Goal: Information Seeking & Learning: Find specific fact

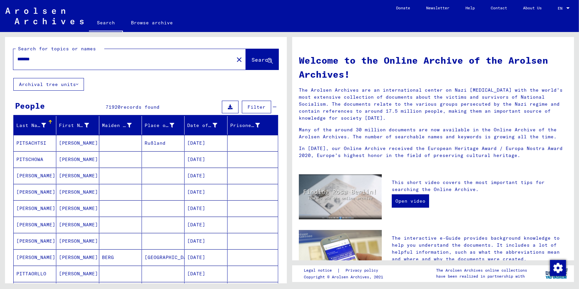
scroll to position [333, 0]
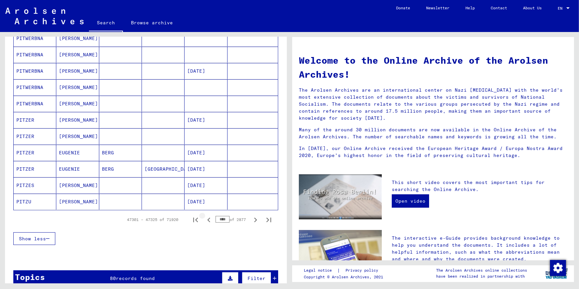
click at [208, 217] on icon "Previous page" at bounding box center [208, 219] width 9 height 9
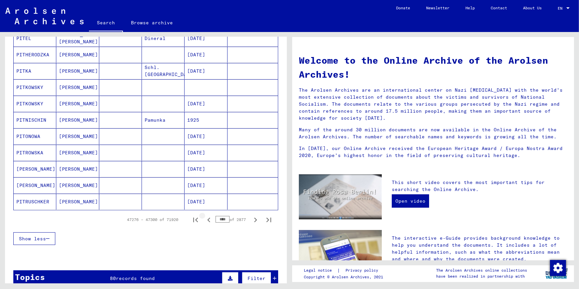
click at [208, 217] on icon "Previous page" at bounding box center [208, 219] width 9 height 9
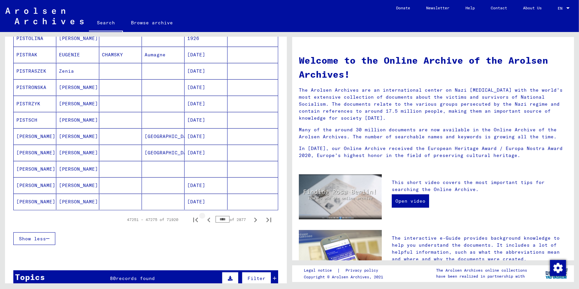
click at [208, 217] on button "Previous page" at bounding box center [208, 219] width 13 height 13
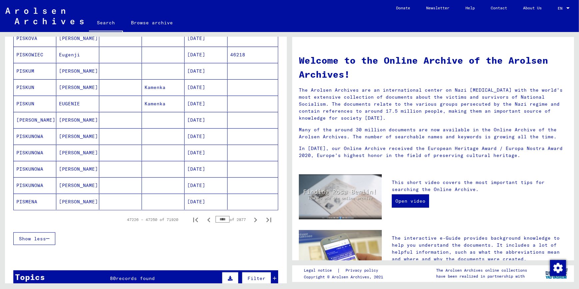
click at [208, 217] on button "Previous page" at bounding box center [208, 219] width 13 height 13
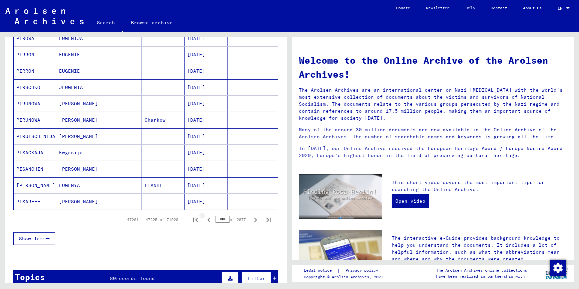
click at [208, 217] on button "Previous page" at bounding box center [208, 219] width 13 height 13
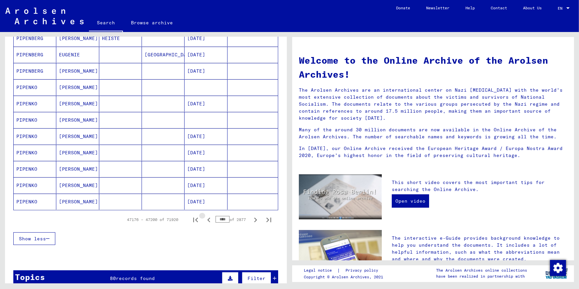
click at [208, 217] on button "Previous page" at bounding box center [208, 219] width 13 height 13
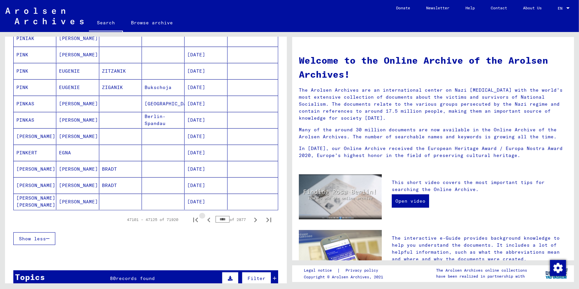
click at [208, 217] on icon "Previous page" at bounding box center [208, 219] width 9 height 9
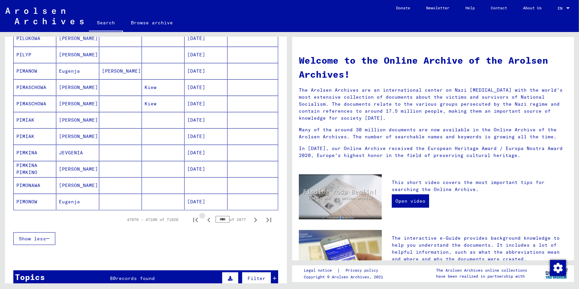
click at [208, 217] on icon "Previous page" at bounding box center [208, 219] width 9 height 9
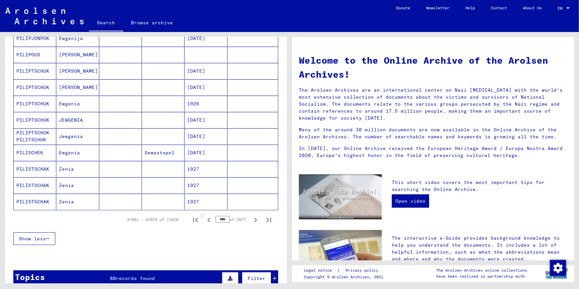
click at [208, 217] on icon "Previous page" at bounding box center [208, 219] width 9 height 9
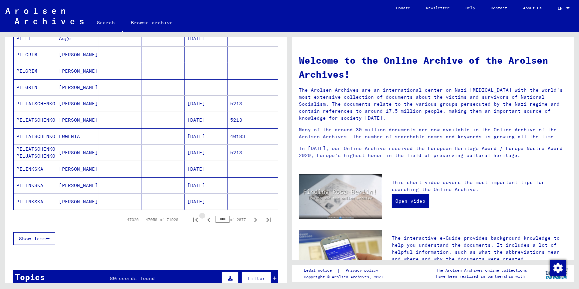
click at [208, 217] on icon "Previous page" at bounding box center [208, 219] width 9 height 9
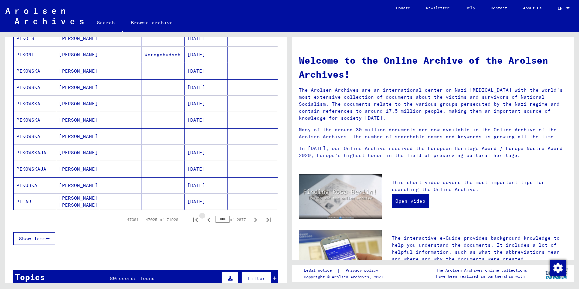
click at [208, 217] on icon "Previous page" at bounding box center [208, 219] width 9 height 9
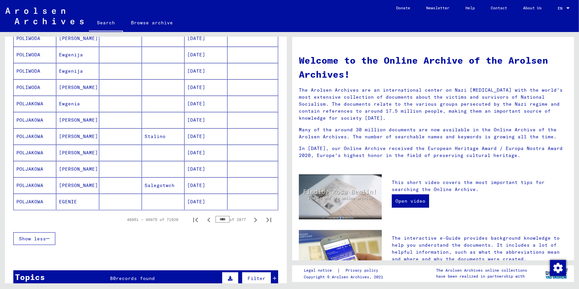
click at [208, 217] on icon "Previous page" at bounding box center [208, 219] width 9 height 9
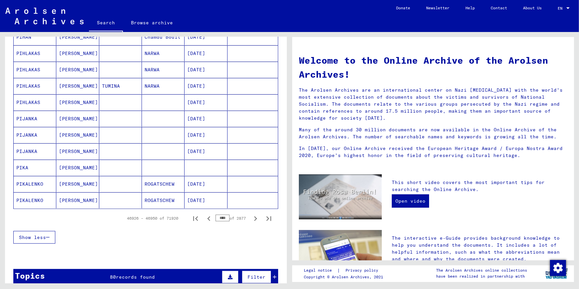
scroll to position [333, 0]
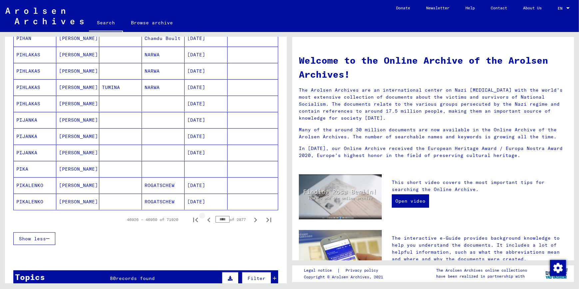
click at [208, 217] on icon "Previous page" at bounding box center [208, 219] width 9 height 9
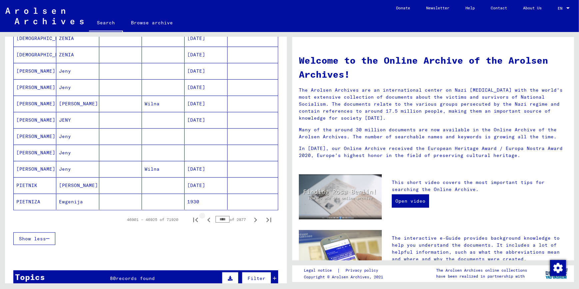
click at [208, 217] on icon "Previous page" at bounding box center [208, 219] width 9 height 9
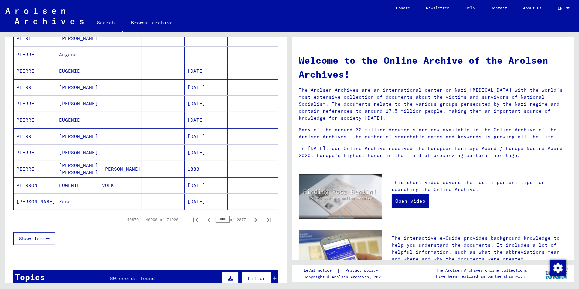
click at [208, 217] on icon "Previous page" at bounding box center [208, 219] width 9 height 9
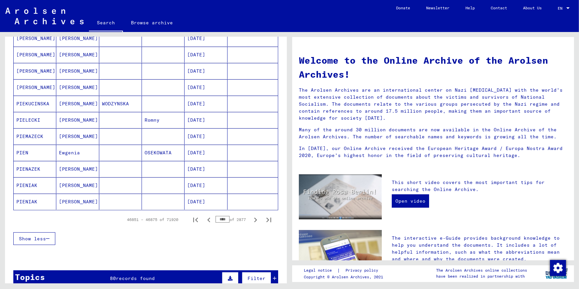
click at [208, 217] on icon "Previous page" at bounding box center [208, 219] width 9 height 9
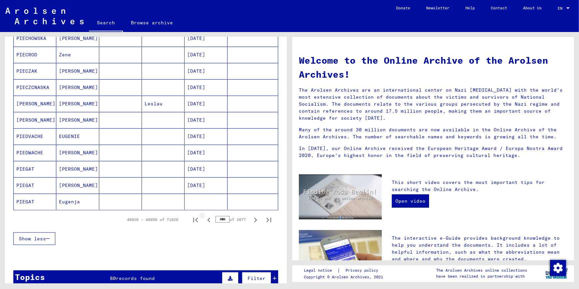
click at [207, 217] on icon "Previous page" at bounding box center [208, 219] width 9 height 9
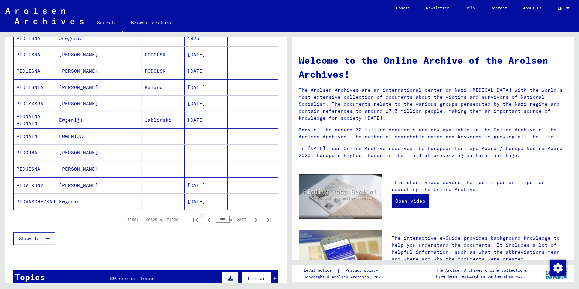
click at [207, 217] on icon "Previous page" at bounding box center [208, 219] width 9 height 9
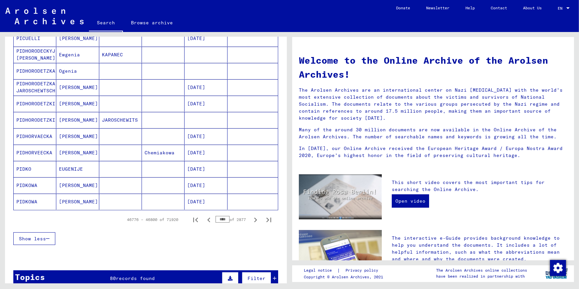
scroll to position [363, 0]
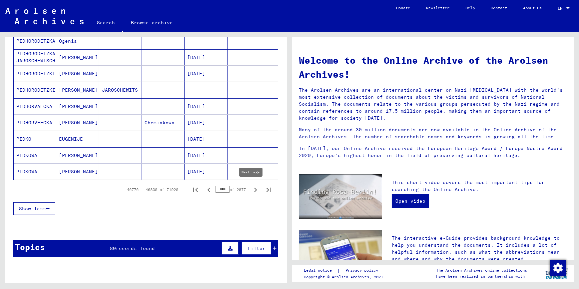
click at [251, 187] on icon "Next page" at bounding box center [255, 189] width 9 height 9
type input "****"
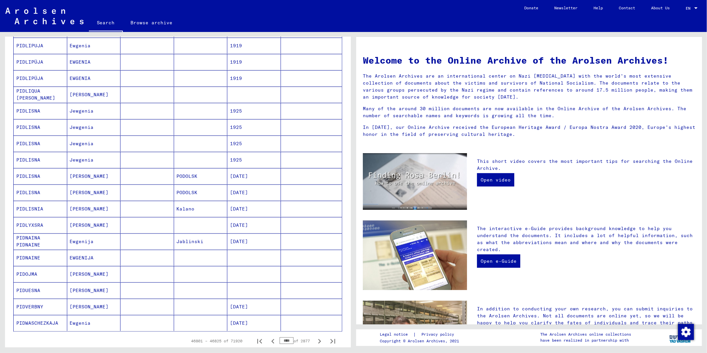
scroll to position [211, 0]
click at [315, 288] on icon "Next page" at bounding box center [319, 341] width 9 height 9
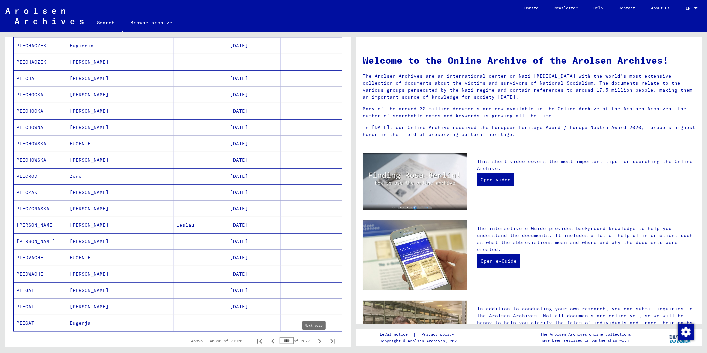
click at [315, 288] on icon "Next page" at bounding box center [319, 341] width 9 height 9
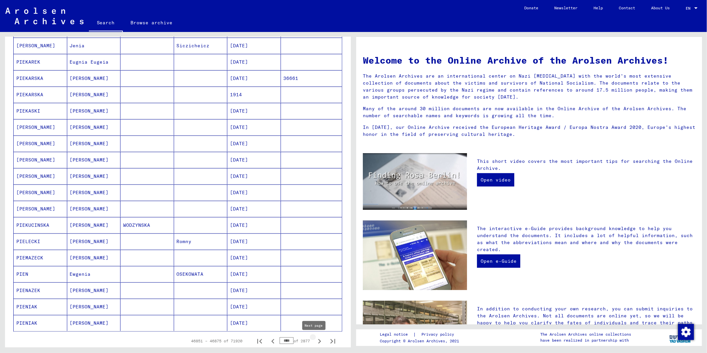
click at [315, 288] on icon "Next page" at bounding box center [319, 341] width 9 height 9
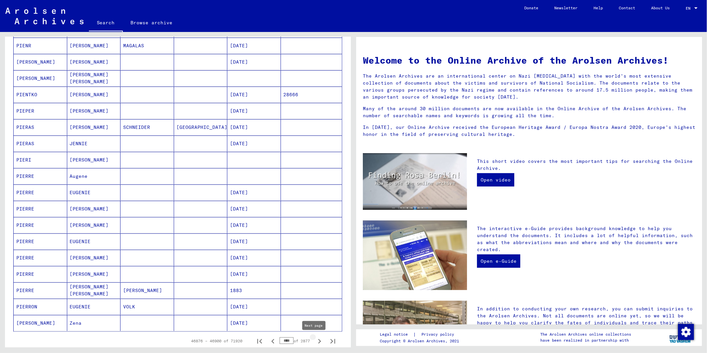
click at [315, 288] on icon "Next page" at bounding box center [319, 341] width 9 height 9
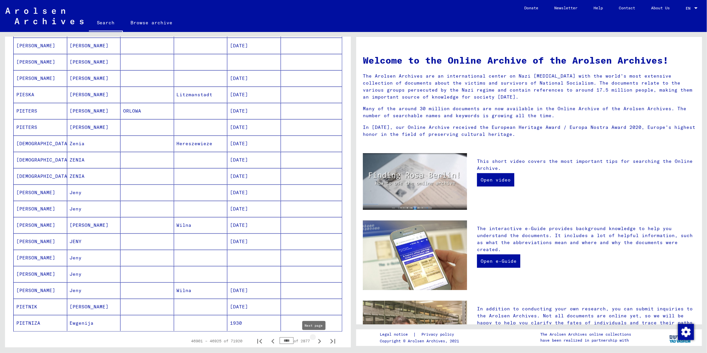
click at [315, 288] on icon "Next page" at bounding box center [319, 341] width 9 height 9
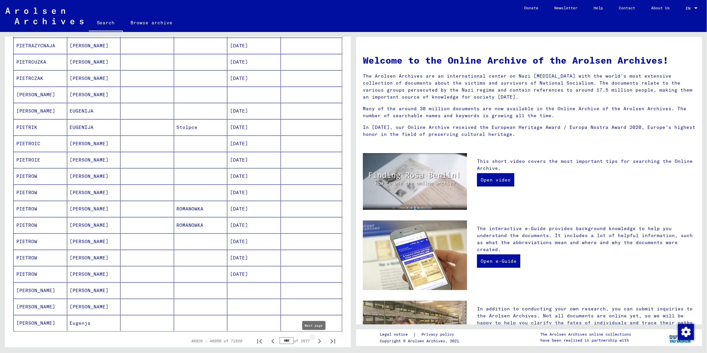
click at [315, 288] on icon "Next page" at bounding box center [319, 341] width 9 height 9
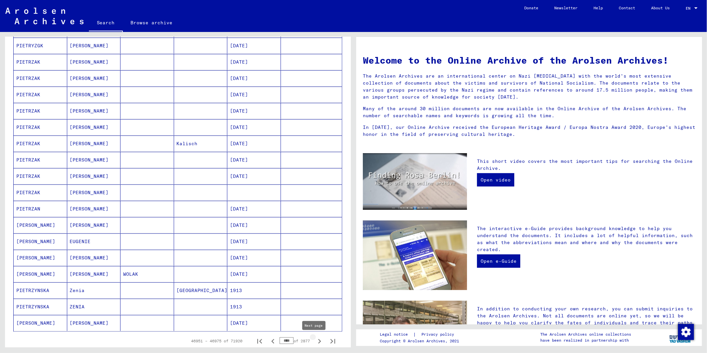
click at [315, 288] on icon "Next page" at bounding box center [319, 341] width 9 height 9
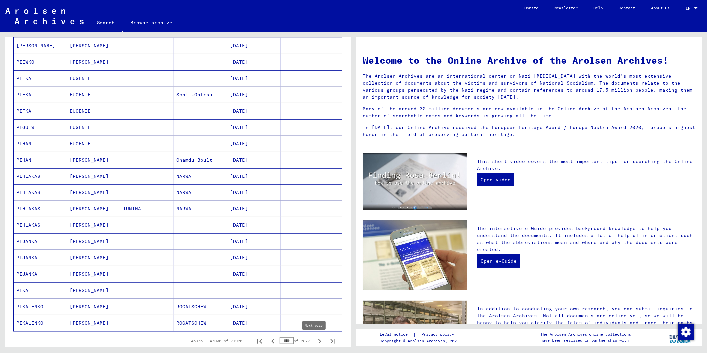
click at [315, 288] on icon "Next page" at bounding box center [319, 341] width 9 height 9
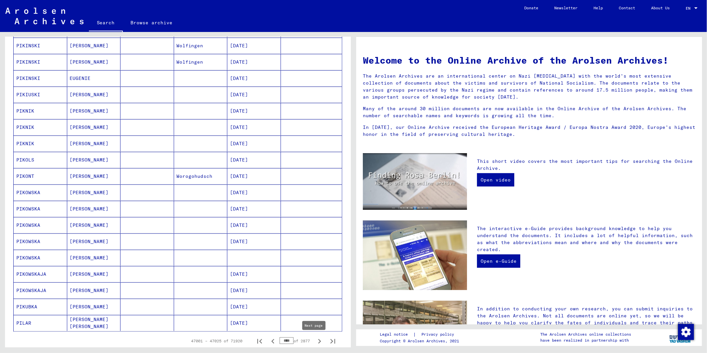
click at [318, 288] on icon "Next page" at bounding box center [319, 341] width 3 height 5
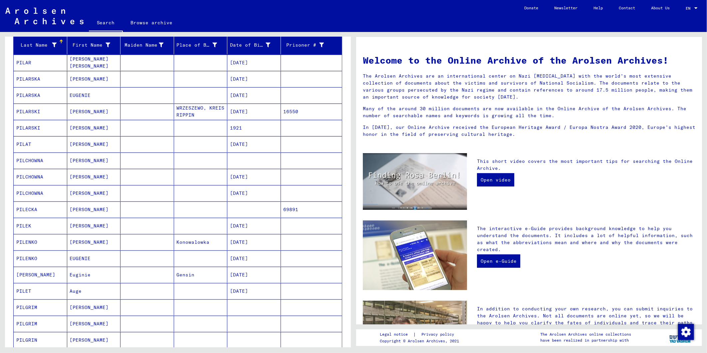
scroll to position [64, 0]
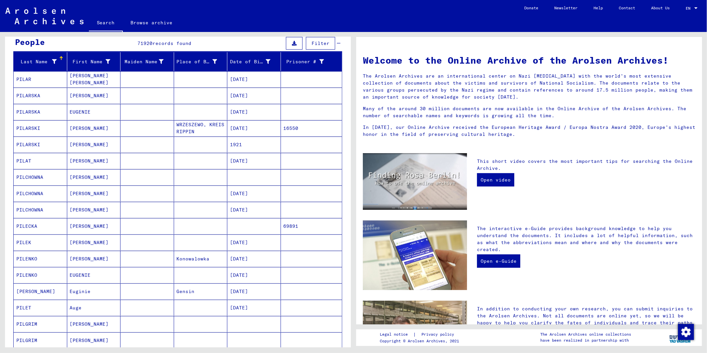
click at [43, 177] on mat-cell "PILCHOWNA" at bounding box center [41, 177] width 54 height 16
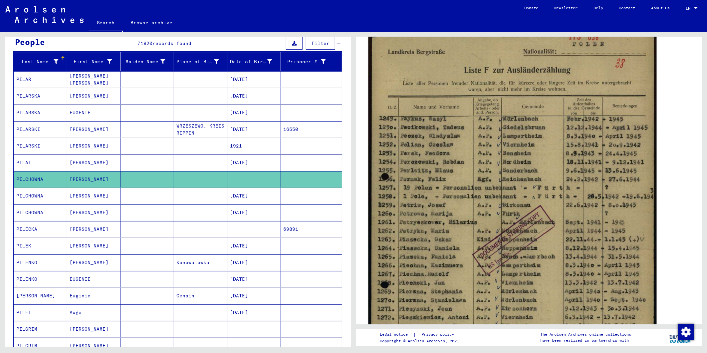
scroll to position [111, 0]
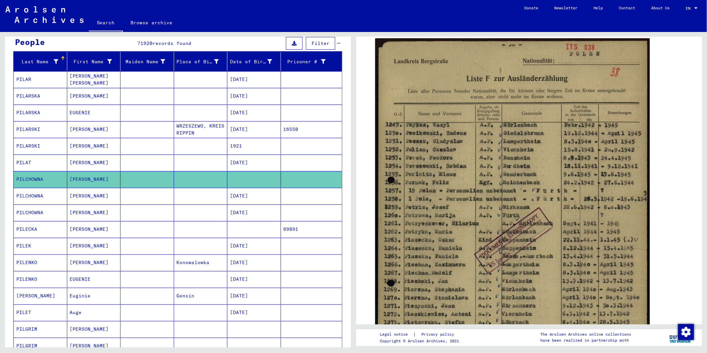
click at [31, 196] on mat-cell "PILCHOWNA" at bounding box center [41, 196] width 54 height 16
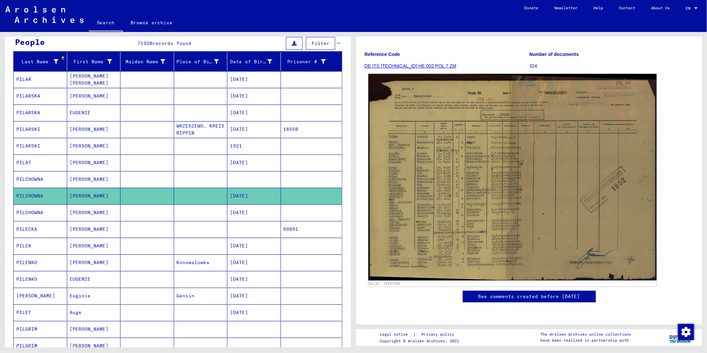
scroll to position [74, 0]
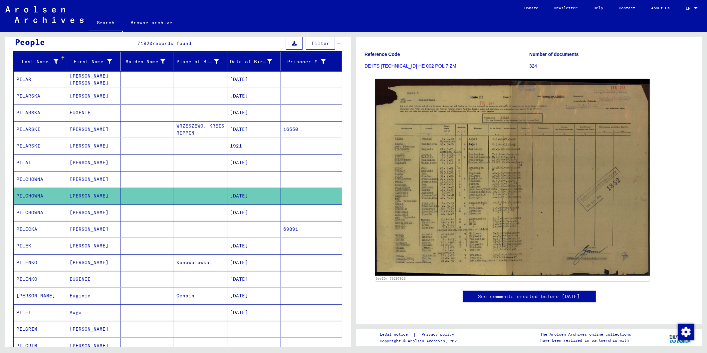
click at [32, 209] on mat-cell "PILCHOWNA" at bounding box center [41, 212] width 54 height 16
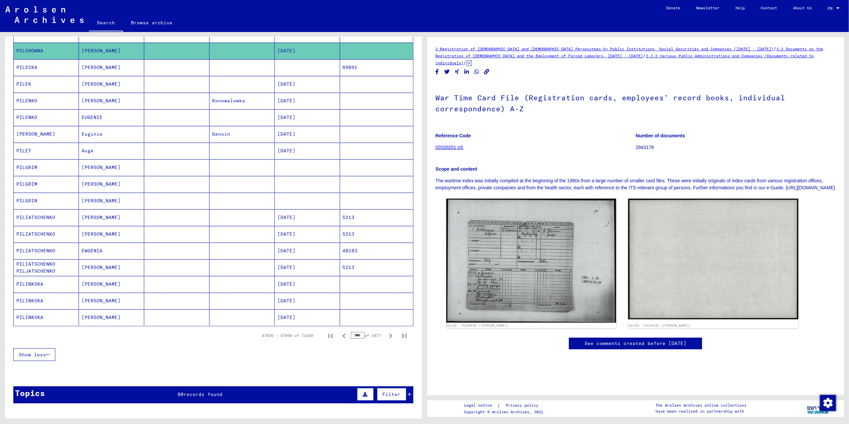
scroll to position [241, 0]
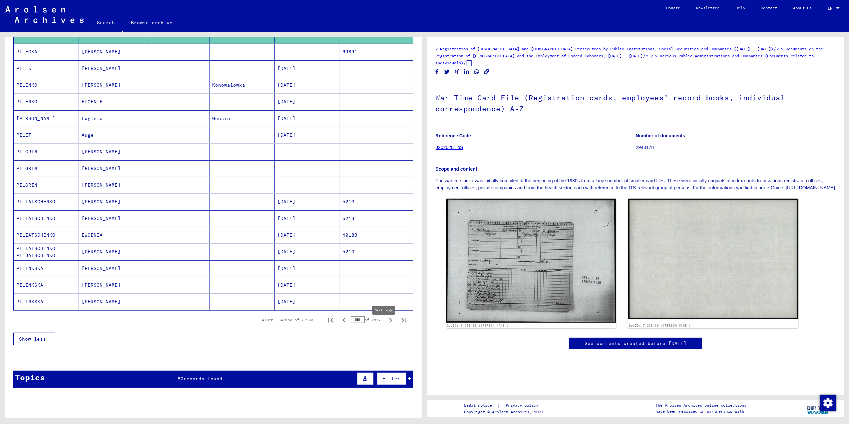
click at [386, 288] on icon "Next page" at bounding box center [390, 319] width 9 height 9
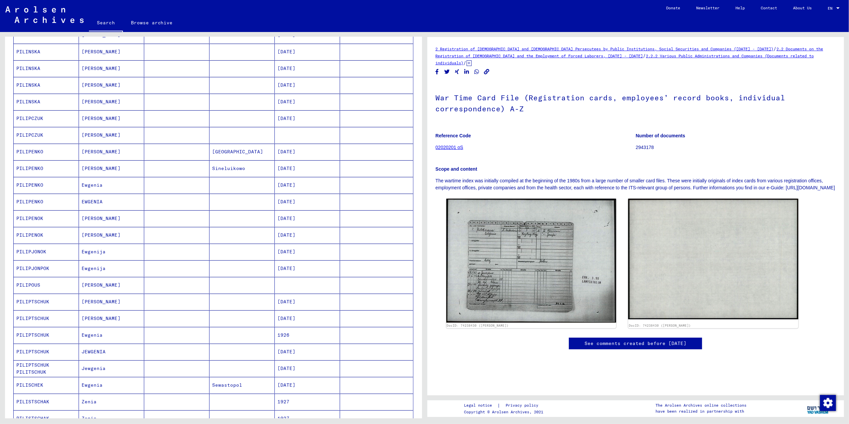
scroll to position [152, 0]
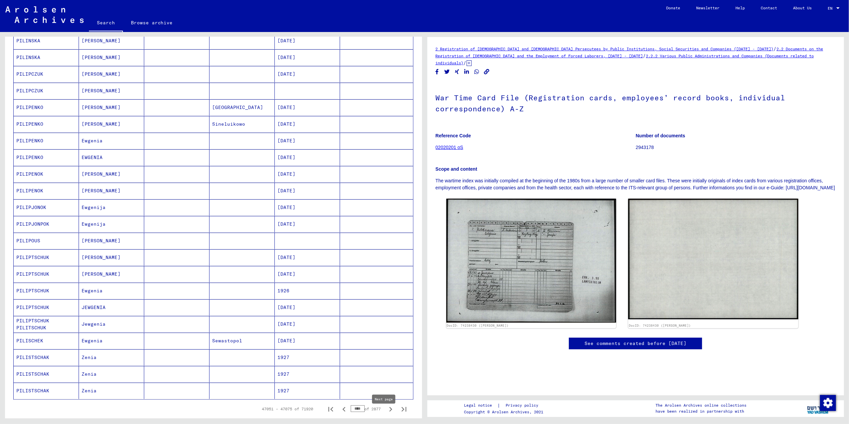
click at [386, 288] on icon "Next page" at bounding box center [390, 408] width 9 height 9
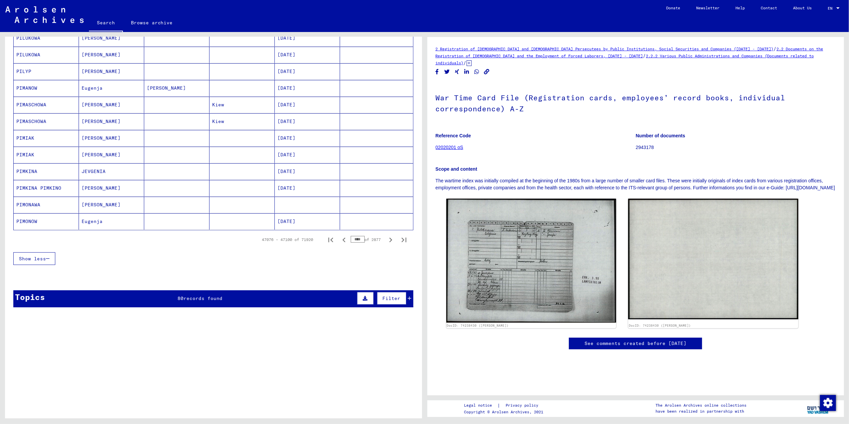
scroll to position [330, 0]
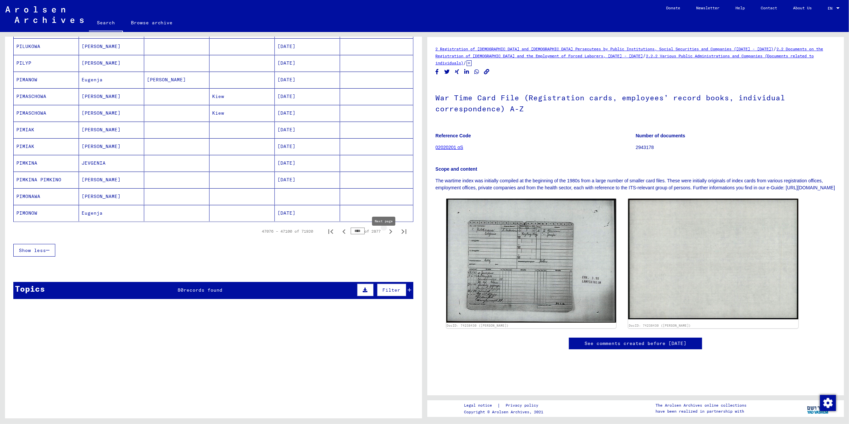
click at [386, 233] on icon "Next page" at bounding box center [390, 231] width 9 height 9
type input "****"
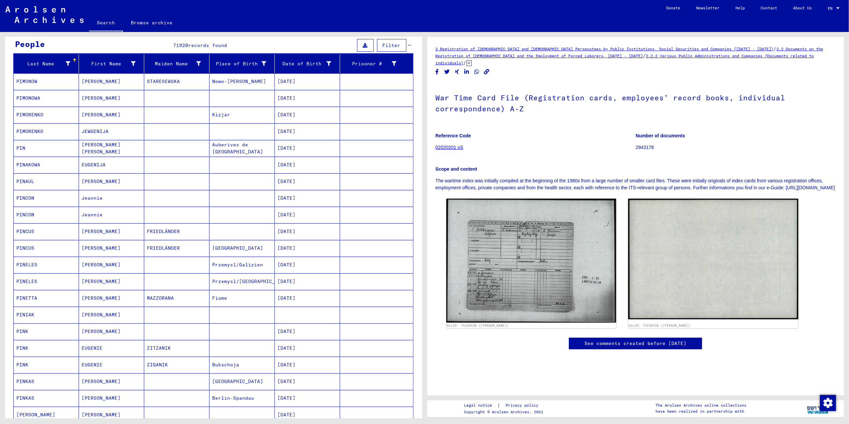
scroll to position [0, 0]
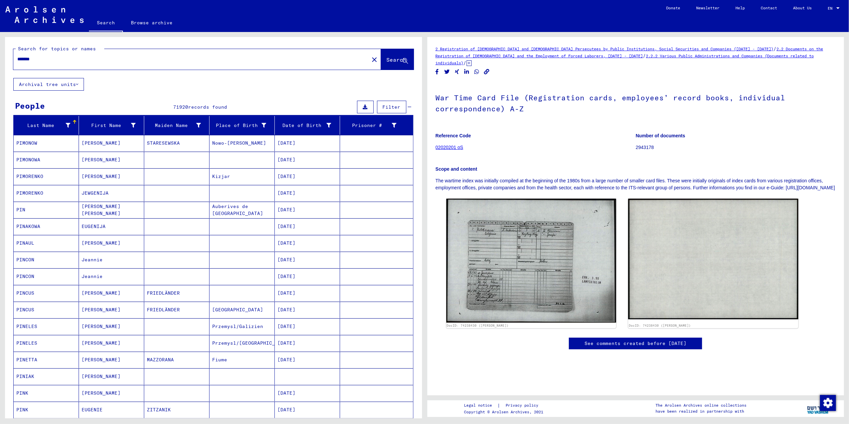
click at [49, 59] on input "*******" at bounding box center [191, 59] width 348 height 7
drag, startPoint x: 49, startPoint y: 59, endPoint x: 10, endPoint y: 57, distance: 38.7
click at [10, 57] on div "Search for topics or names ******* close Search" at bounding box center [213, 57] width 417 height 41
type input "**********"
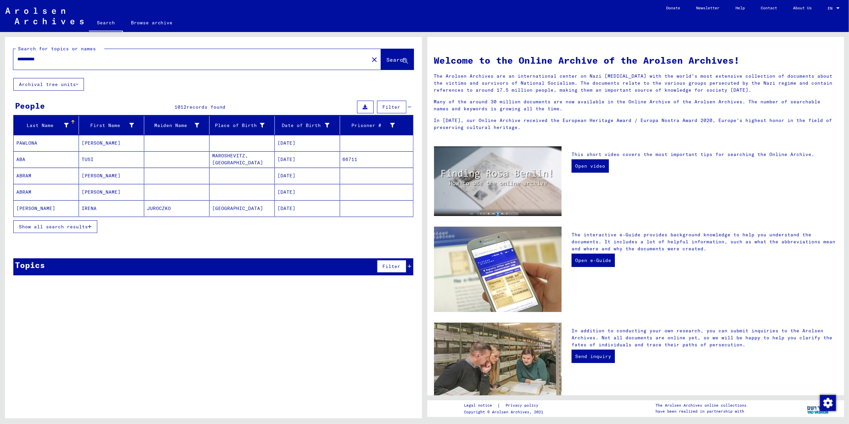
click at [47, 225] on span "Show all search results" at bounding box center [53, 226] width 69 height 6
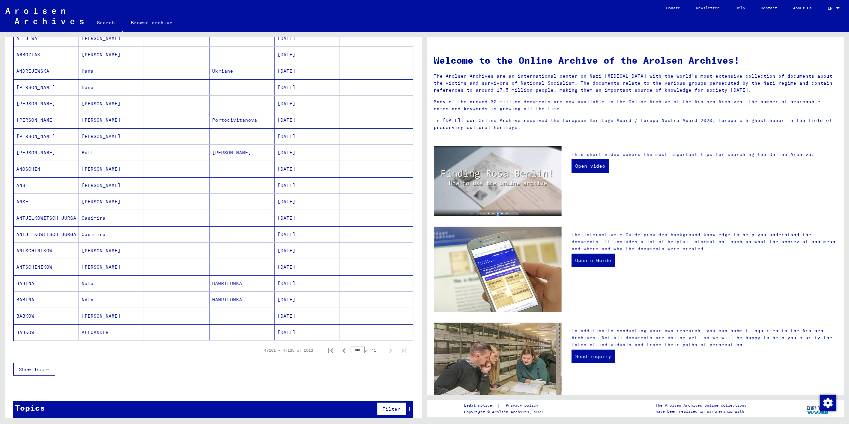
scroll to position [213, 0]
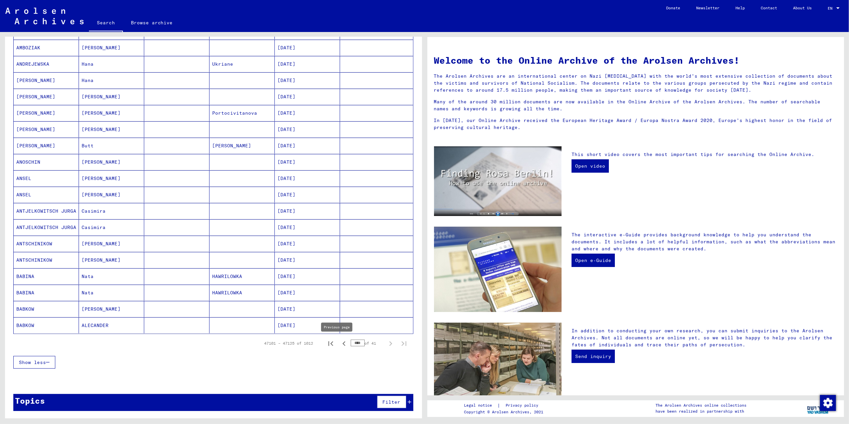
click at [339, 288] on icon "Previous page" at bounding box center [343, 343] width 9 height 9
type input "****"
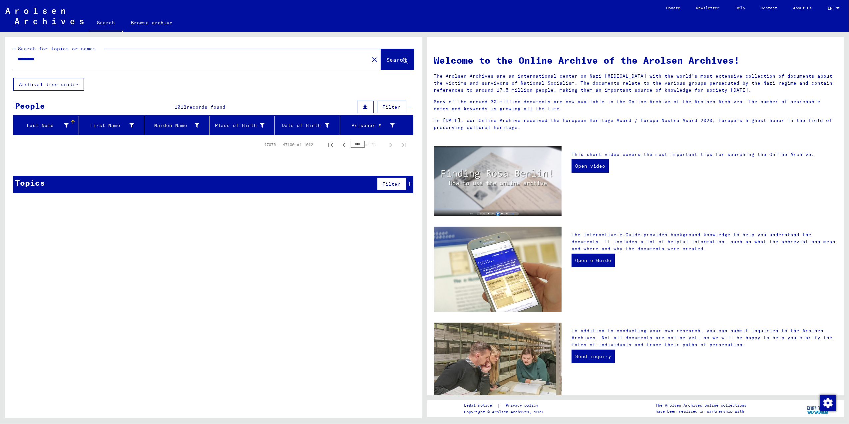
scroll to position [0, 0]
click at [390, 55] on button "Search" at bounding box center [397, 59] width 33 height 21
click at [381, 64] on button "Search" at bounding box center [397, 59] width 33 height 21
click at [305, 120] on div "Date of Birth" at bounding box center [308, 125] width 62 height 11
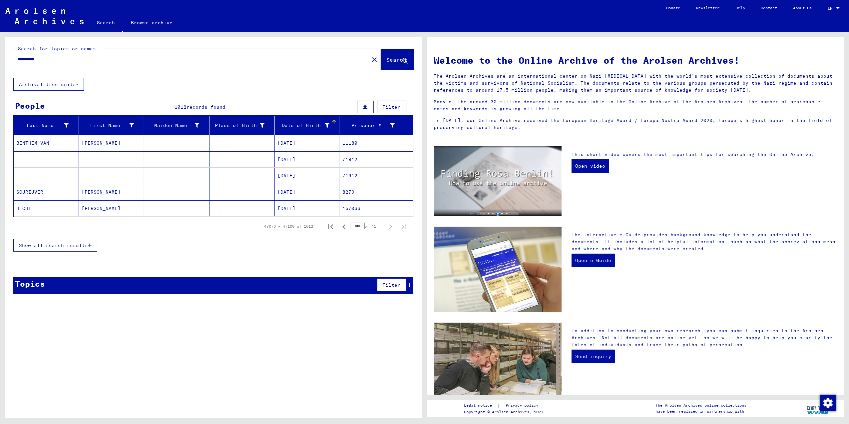
click at [86, 244] on span "Show all search results" at bounding box center [53, 245] width 69 height 6
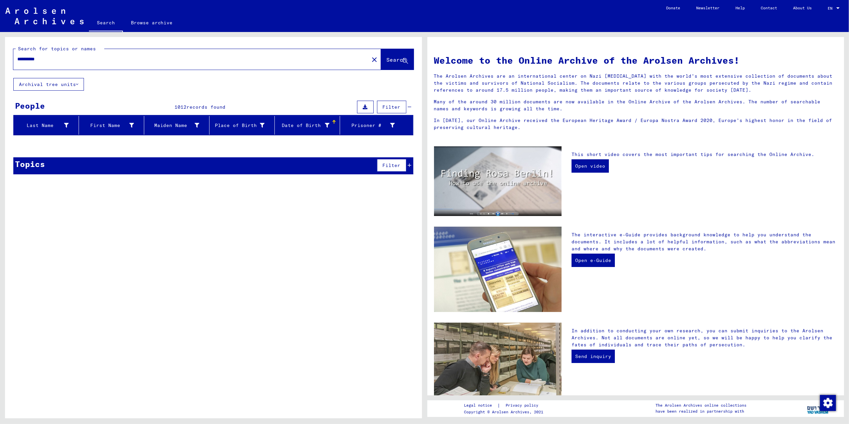
click at [394, 166] on span "Filter" at bounding box center [392, 165] width 18 height 6
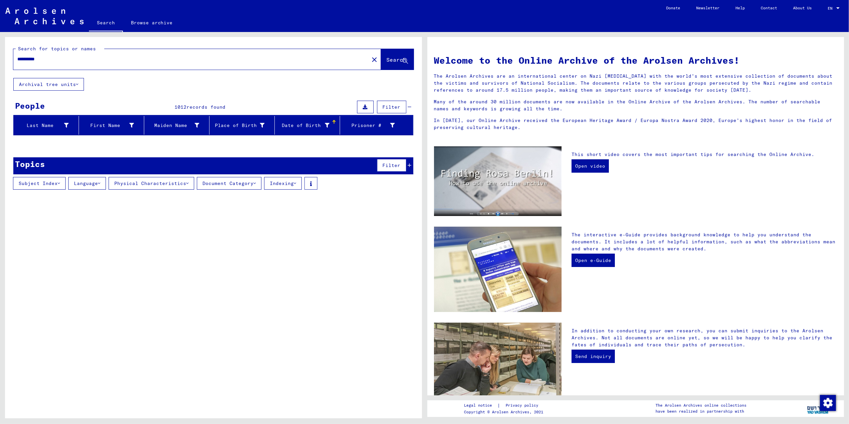
click at [334, 121] on div at bounding box center [333, 120] width 1 height 1
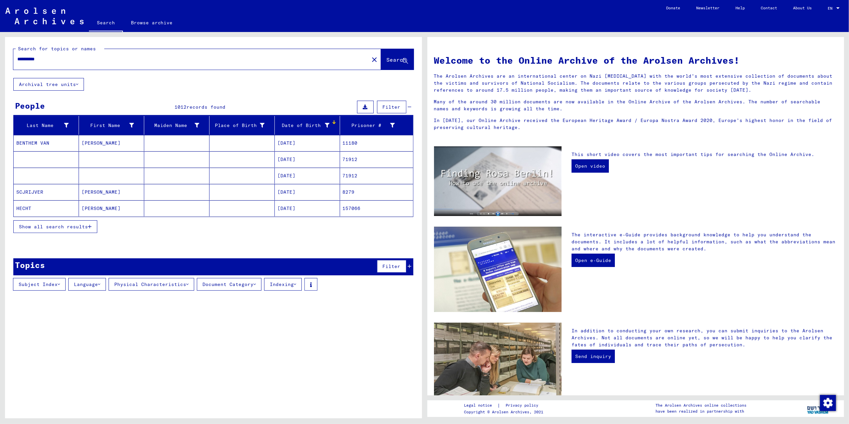
click at [46, 227] on span "Show all search results" at bounding box center [53, 226] width 69 height 6
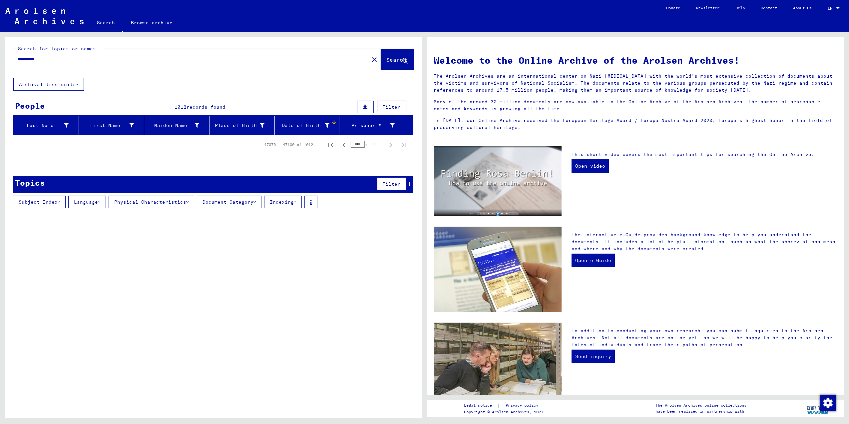
click at [308, 128] on div "Date of Birth" at bounding box center [303, 125] width 52 height 7
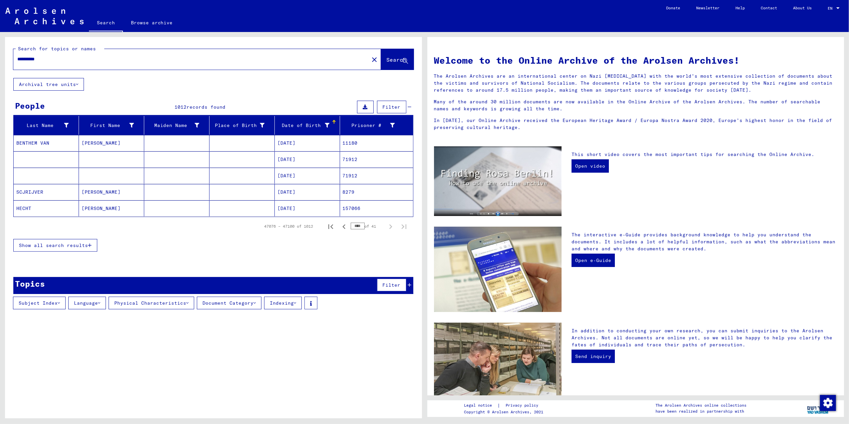
click at [293, 160] on mat-cell "[DATE]" at bounding box center [307, 159] width 65 height 16
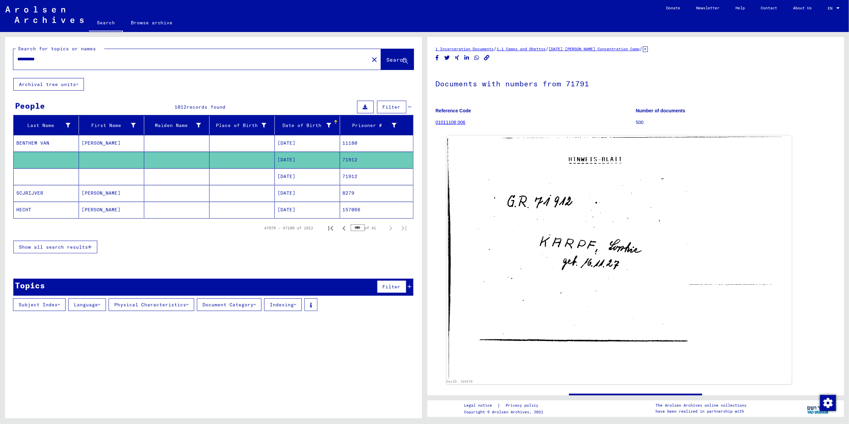
click at [291, 178] on mat-cell "[DATE]" at bounding box center [307, 176] width 65 height 16
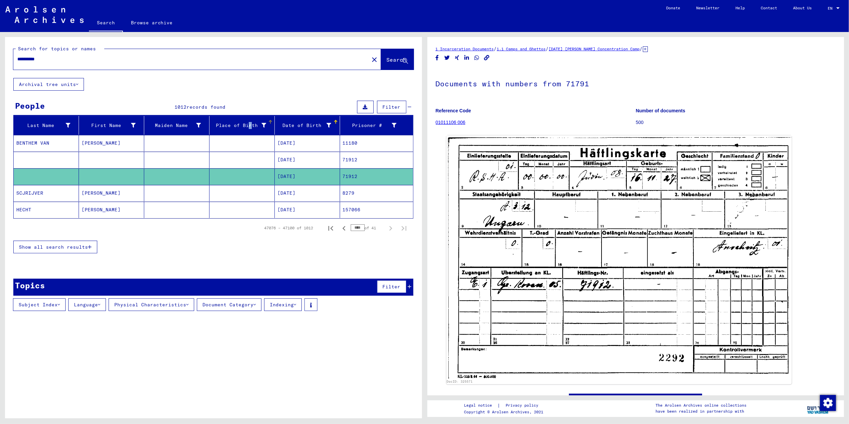
click at [247, 124] on div "Place of Birth" at bounding box center [239, 125] width 54 height 7
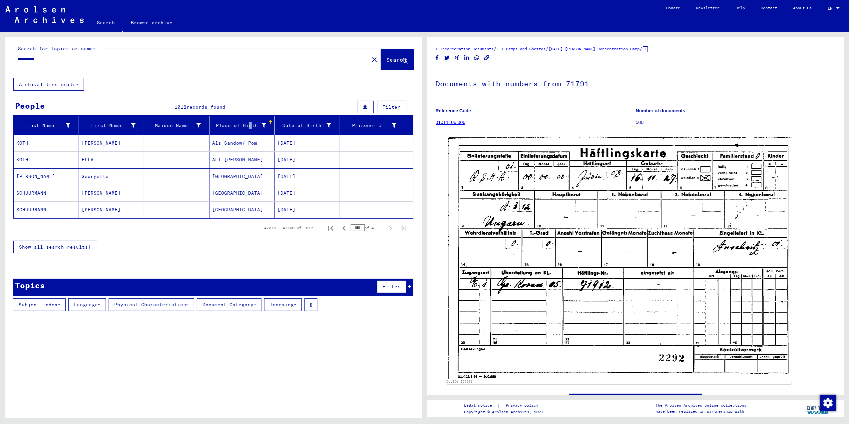
click at [92, 248] on icon "button" at bounding box center [90, 246] width 4 height 5
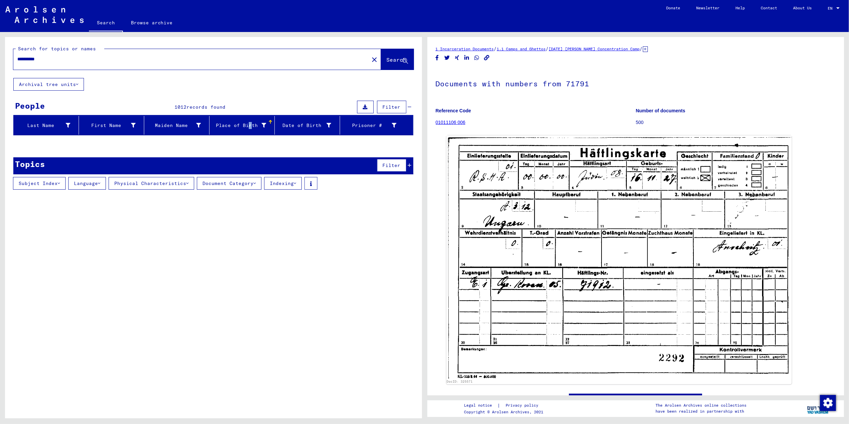
click at [385, 166] on span "Filter" at bounding box center [392, 165] width 18 height 6
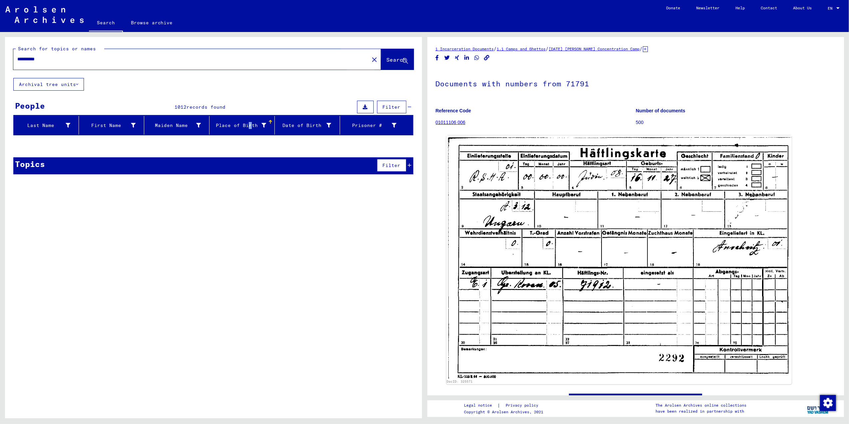
click at [388, 62] on span "Search" at bounding box center [397, 59] width 20 height 7
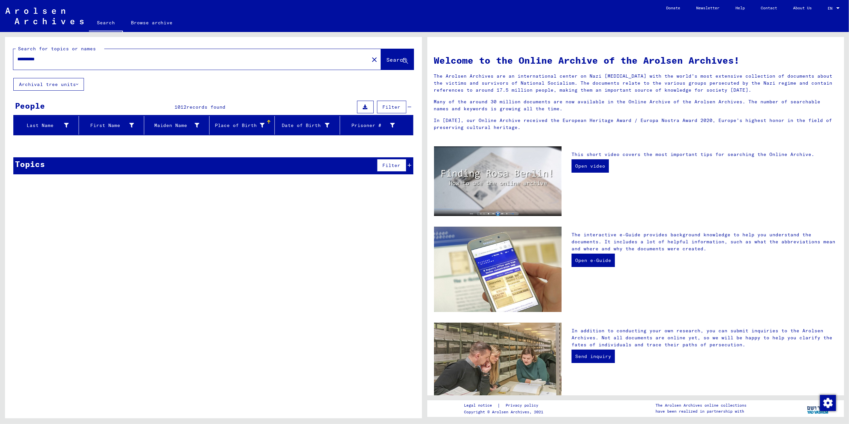
click at [267, 121] on div at bounding box center [269, 122] width 4 height 4
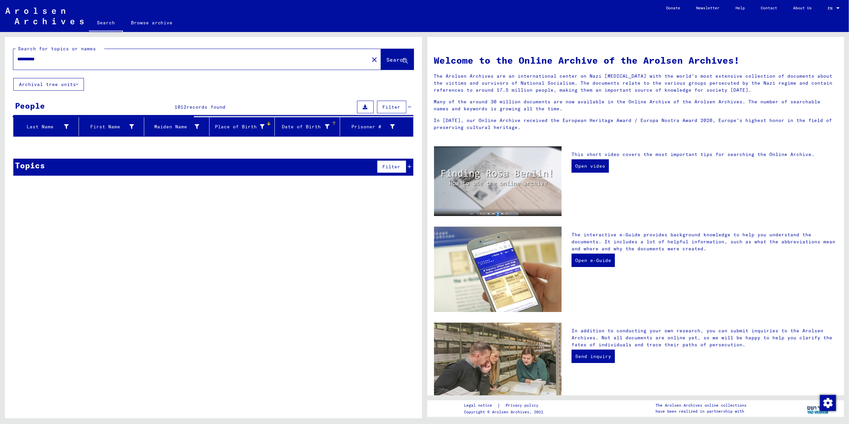
click at [292, 125] on div "Date of Birth" at bounding box center [303, 126] width 52 height 7
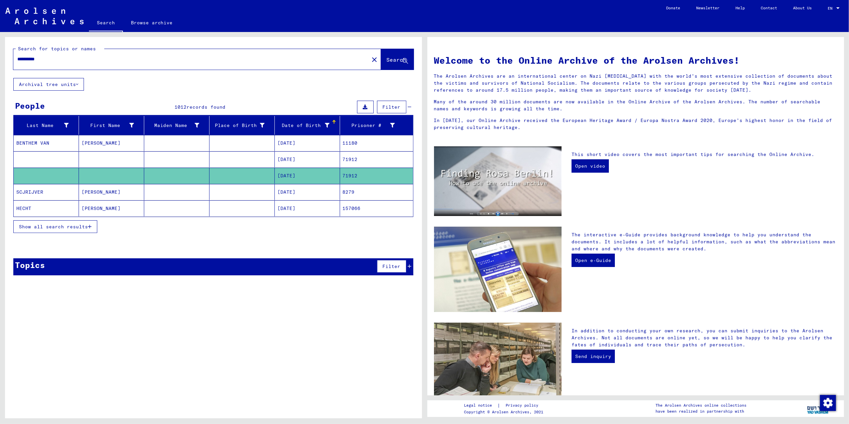
click at [36, 227] on span "Show all search results" at bounding box center [53, 226] width 69 height 6
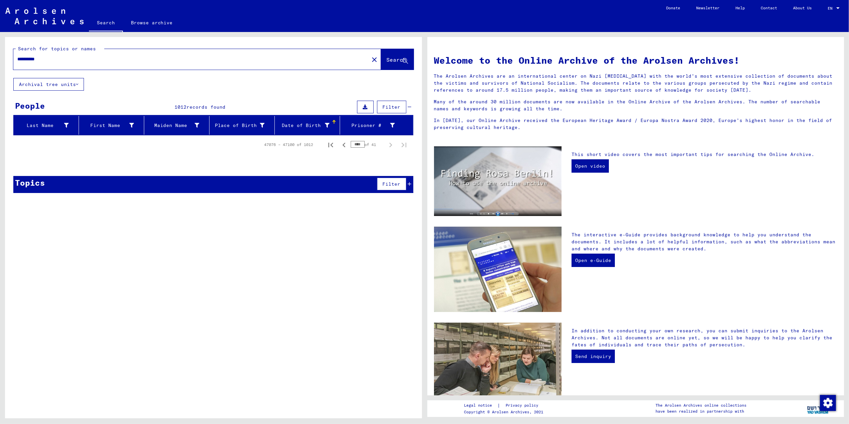
click at [390, 57] on span "Search" at bounding box center [397, 59] width 20 height 7
click at [387, 59] on span "Search" at bounding box center [397, 59] width 20 height 7
click at [86, 54] on div "**********" at bounding box center [187, 59] width 348 height 15
click at [308, 122] on div "Date of Birth" at bounding box center [308, 125] width 62 height 11
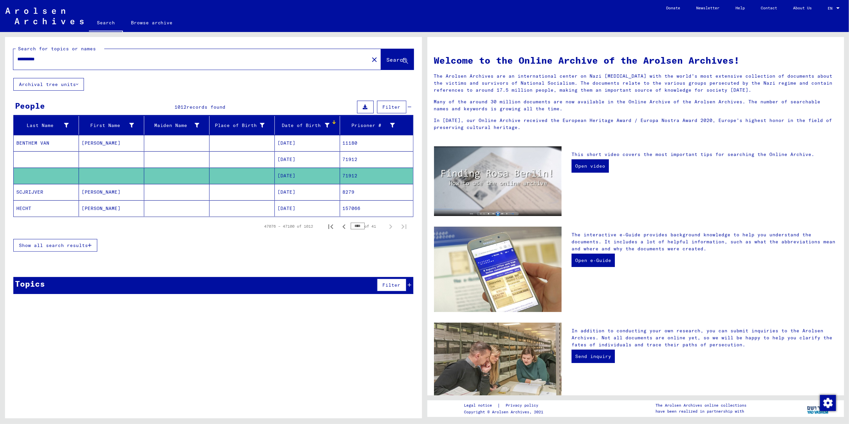
click at [363, 107] on icon at bounding box center [365, 107] width 5 height 5
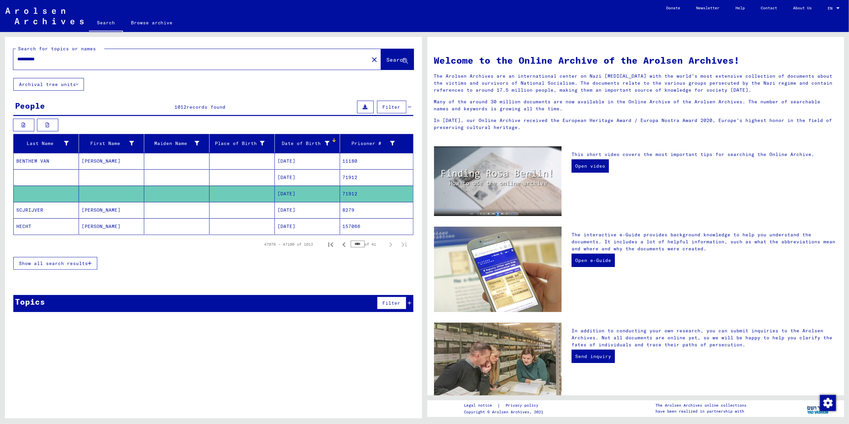
click at [366, 103] on button at bounding box center [365, 107] width 17 height 13
